Goal: Complete application form

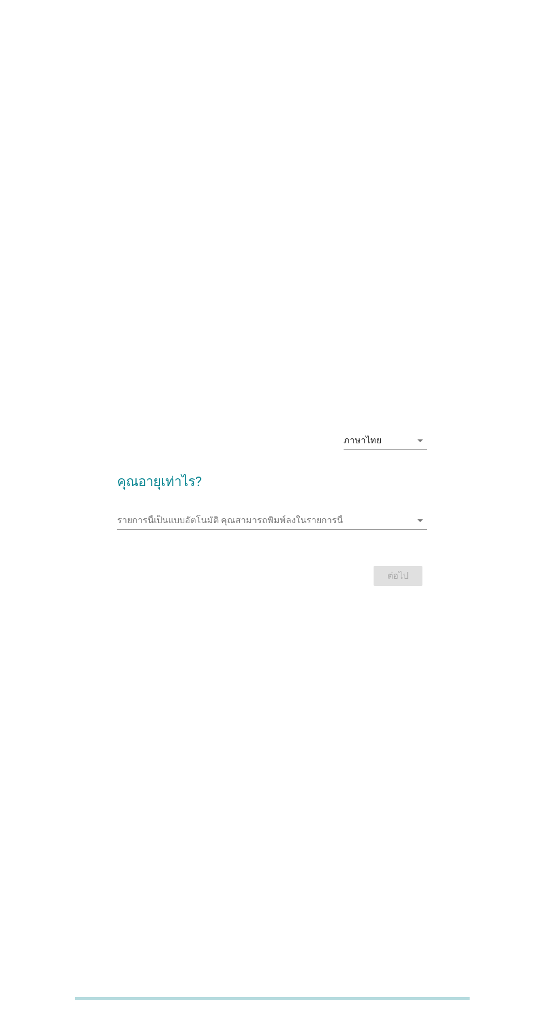
click at [329, 529] on input "รายการนี้เป็นแบบอัตโนมัติ คุณสามารถพิมพ์ลงในรายการนี้" at bounding box center [264, 521] width 294 height 18
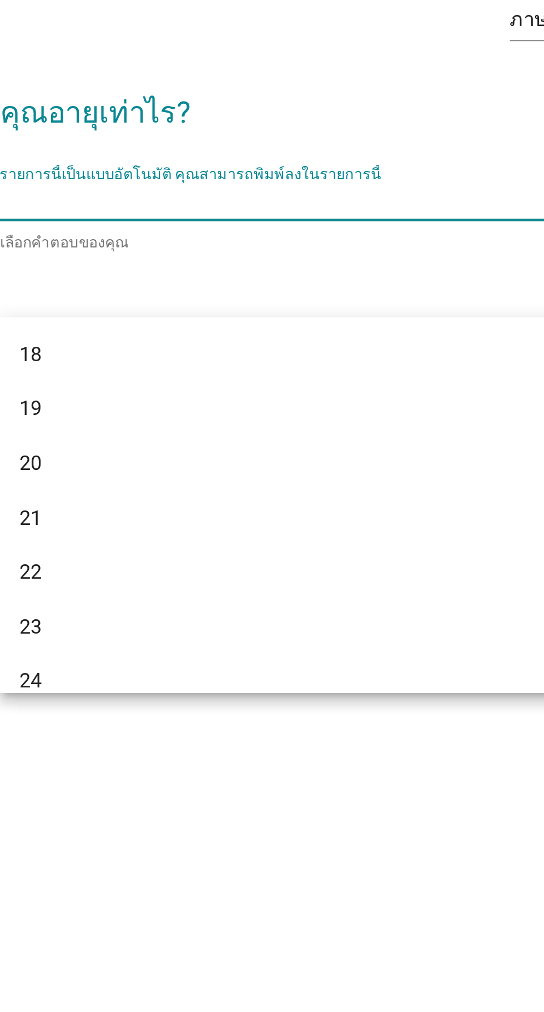
click at [241, 610] on div "19" at bounding box center [259, 611] width 267 height 13
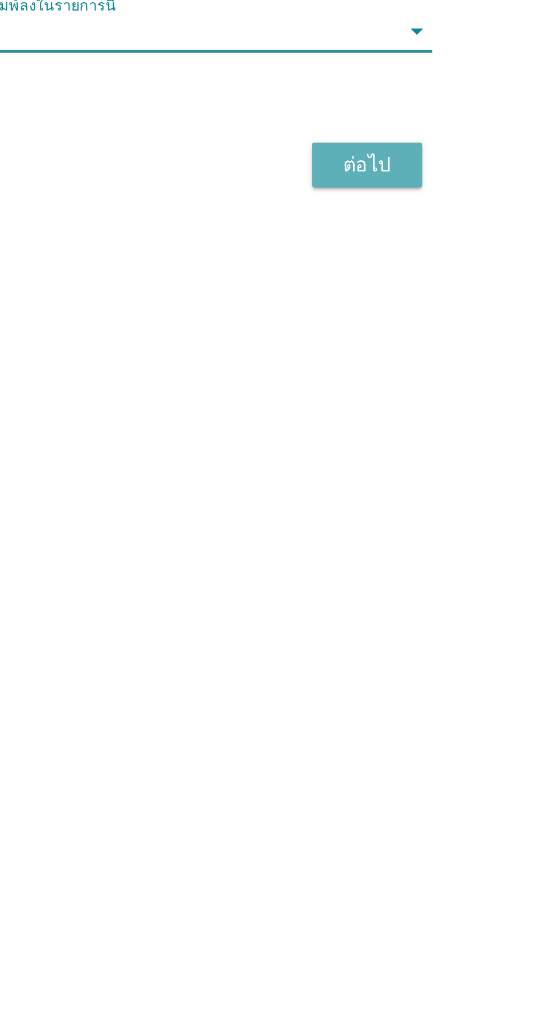
click at [416, 588] on button "ต่อไป" at bounding box center [397, 578] width 49 height 20
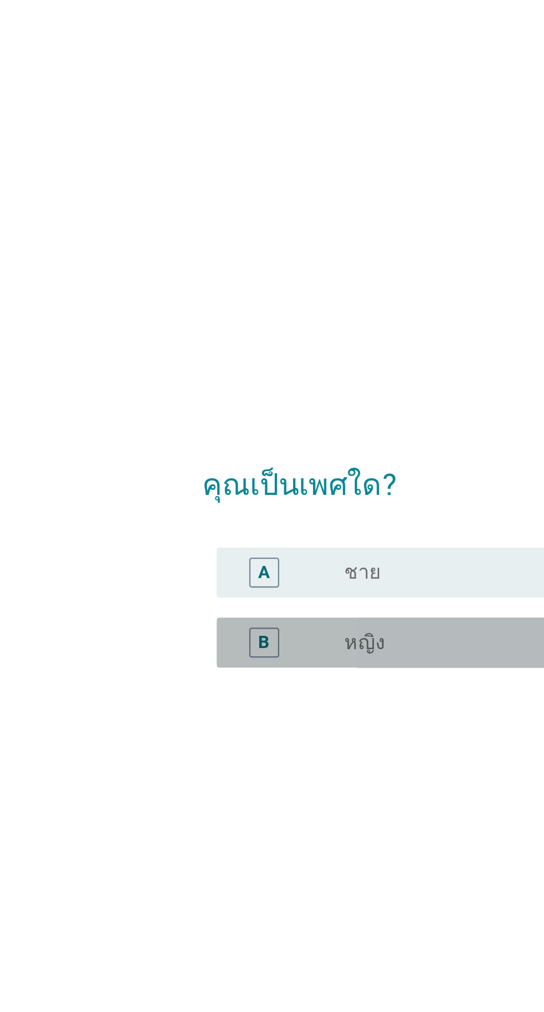
click at [184, 537] on label "หญิง" at bounding box center [189, 531] width 18 height 11
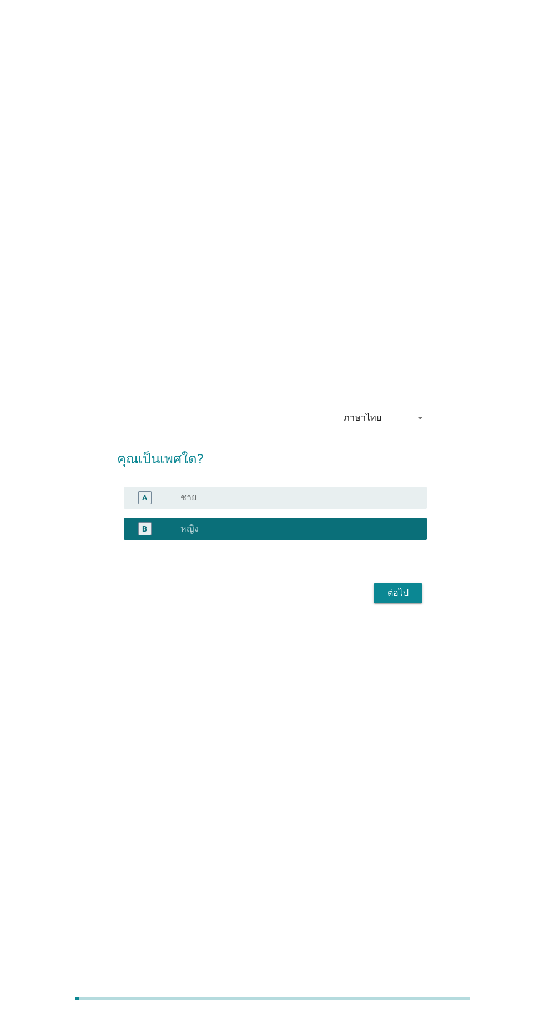
scroll to position [16, 0]
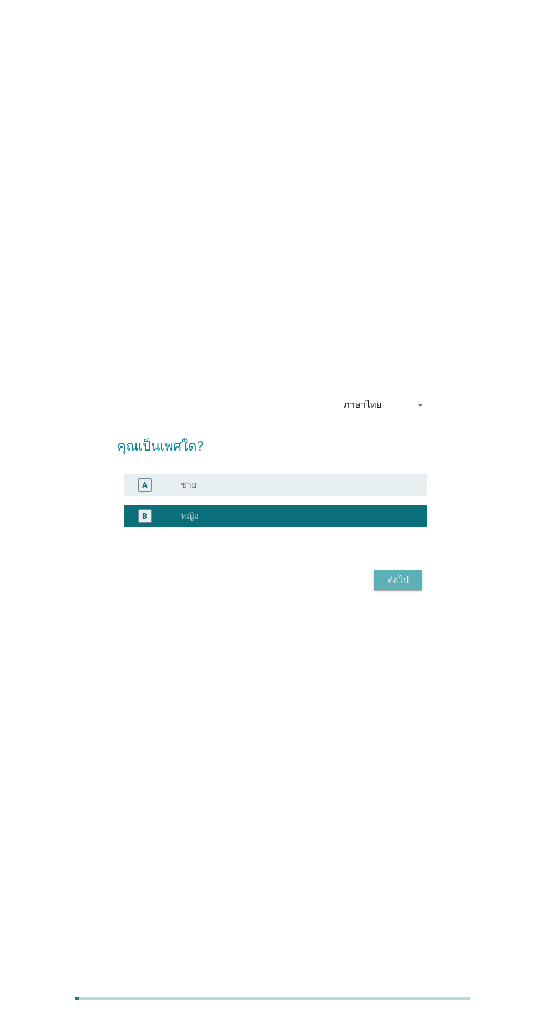
click at [403, 590] on button "ต่อไป" at bounding box center [397, 580] width 49 height 20
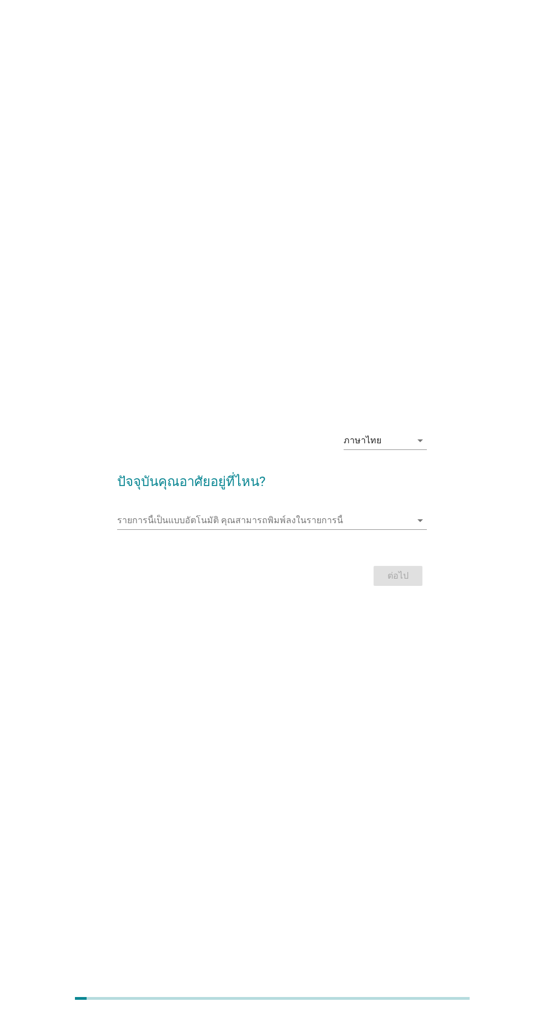
click at [316, 529] on input "รายการนี้เป็นแบบอัตโนมัติ คุณสามารถพิมพ์ลงในรายการนี้" at bounding box center [264, 521] width 294 height 18
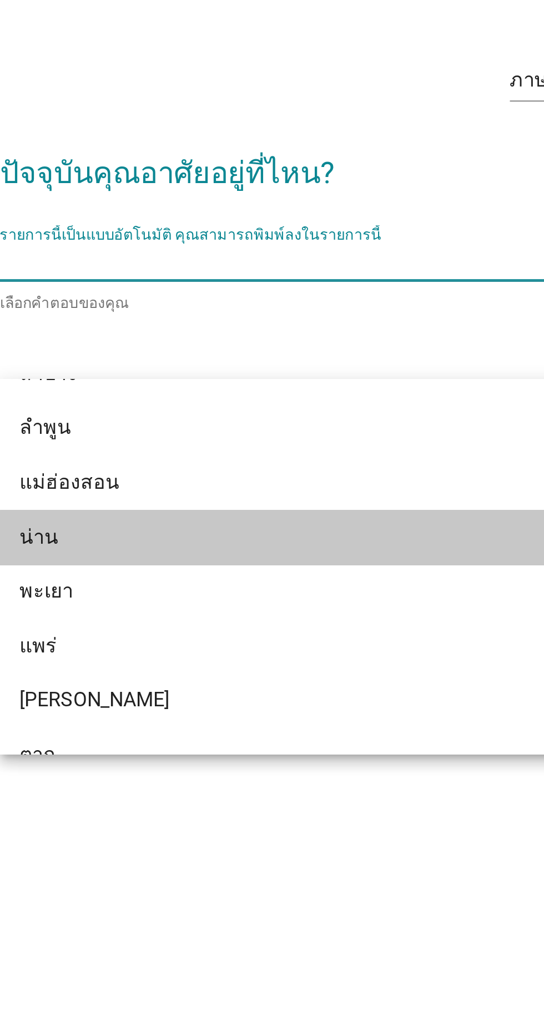
scroll to position [606, 0]
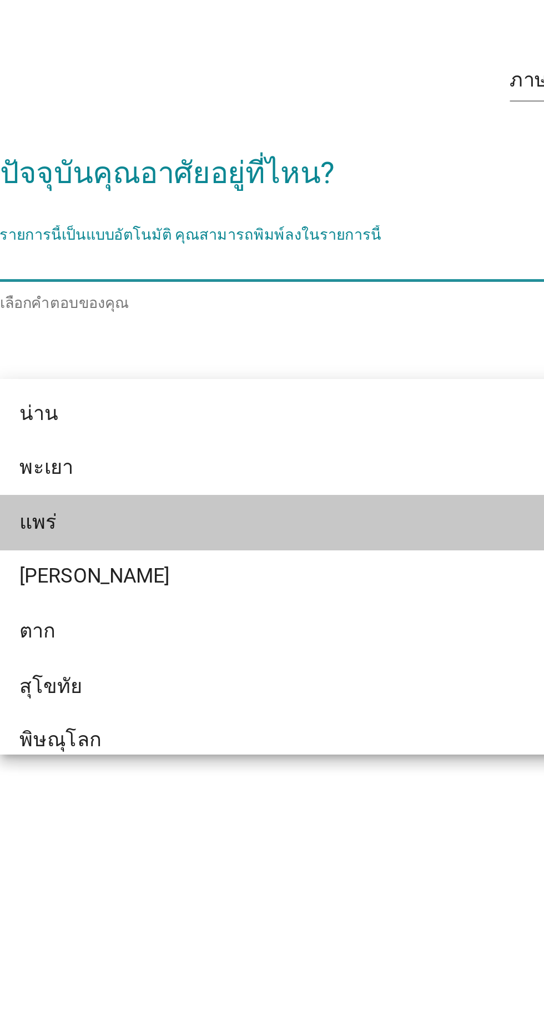
click at [241, 601] on div "แพร่" at bounding box center [259, 607] width 267 height 13
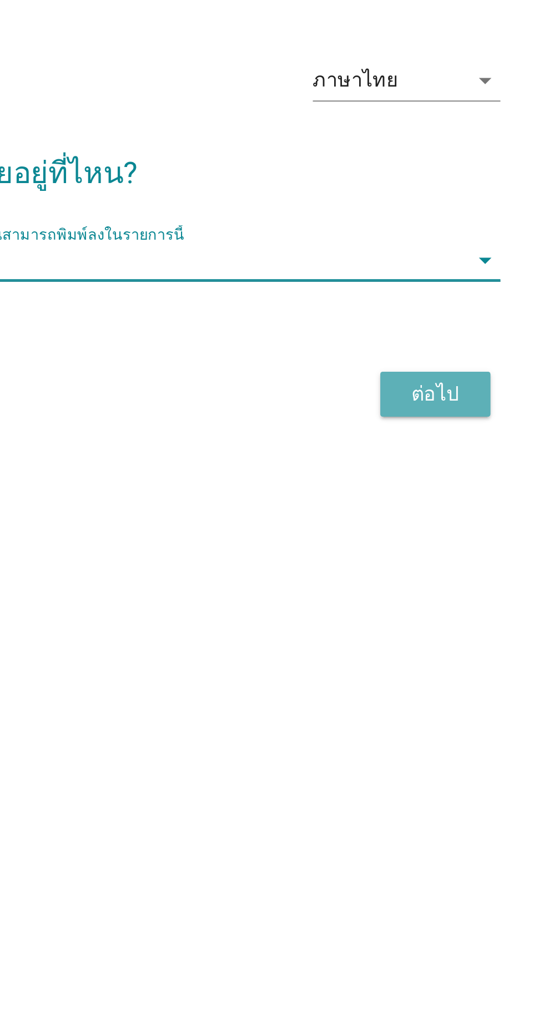
click at [388, 544] on div "ต่อไป" at bounding box center [397, 550] width 31 height 13
